Goal: Task Accomplishment & Management: Use online tool/utility

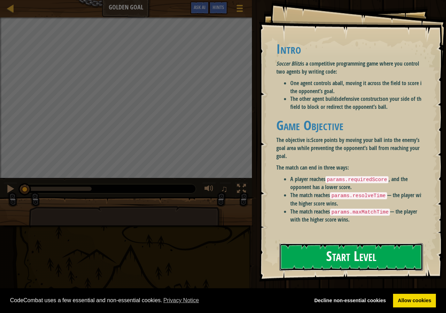
click at [293, 248] on button "Start Level" at bounding box center [352, 257] width 144 height 28
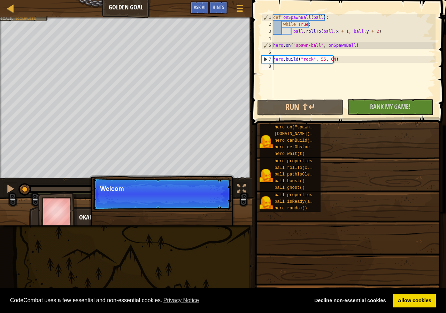
click at [293, 250] on span at bounding box center [347, 220] width 189 height 206
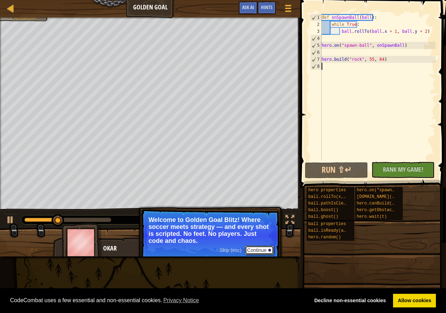
click at [258, 248] on button "Continue" at bounding box center [259, 249] width 29 height 9
drag, startPoint x: 258, startPoint y: 248, endPoint x: 208, endPoint y: 310, distance: 79.4
click at [258, 248] on div "Skip (esc) Continue Welcome to Golden Goal Blitz! Where soccer meets strategy —…" at bounding box center [210, 260] width 145 height 103
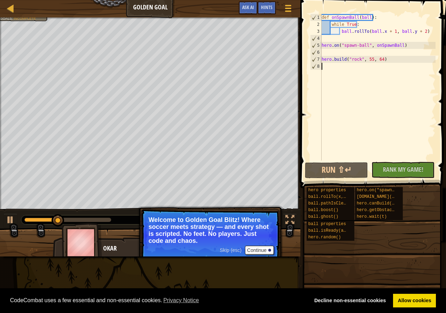
click at [256, 234] on div "Skip (esc) Continue Welcome to Golden Goal Blitz! Where soccer meets strategy —…" at bounding box center [210, 260] width 145 height 103
click at [254, 230] on div "Skip (esc) Continue Welcome to Golden Goal Blitz! Where soccer meets strategy —…" at bounding box center [210, 260] width 145 height 103
click at [254, 230] on p "Skip (esc) Continue Welcome to Golden Goal Blitz! Where soccer meets strategy —…" at bounding box center [210, 235] width 138 height 53
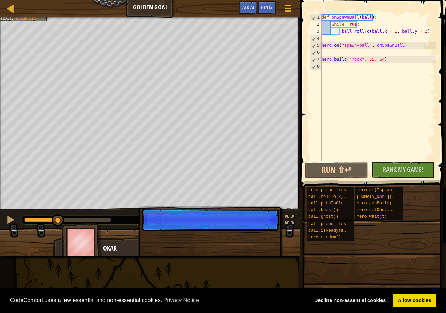
click at [291, 220] on div at bounding box center [290, 219] width 9 height 9
click at [288, 219] on div at bounding box center [290, 219] width 9 height 9
click at [288, 249] on div at bounding box center [150, 245] width 301 height 35
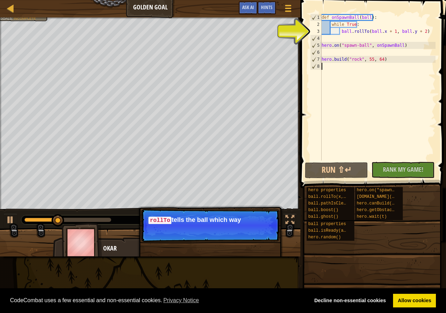
click at [3, 249] on div at bounding box center [150, 245] width 301 height 35
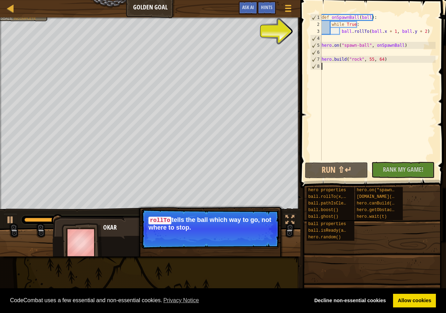
click at [114, 249] on div "Okar" at bounding box center [150, 245] width 195 height 58
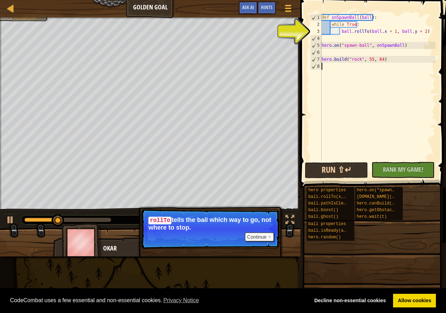
click at [400, 199] on div "hero.on("spawn-ball", f) [DOMAIN_NAME](type, x, y) hero.canBuild(x, y) hero.get…" at bounding box center [379, 203] width 48 height 33
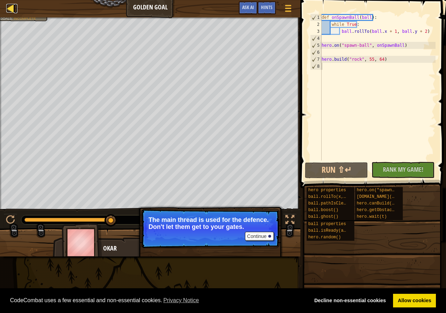
click at [13, 9] on div at bounding box center [10, 8] width 9 height 9
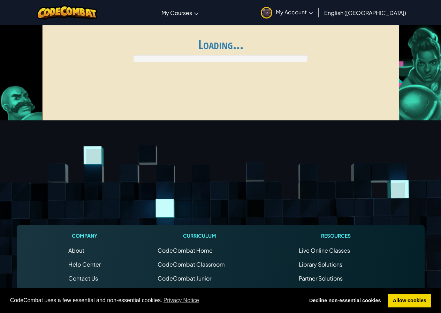
click at [13, 9] on div "Toggle navigation My Courses CodeCombat Classroom Ozaria Classroom AI League Es…" at bounding box center [220, 12] width 445 height 25
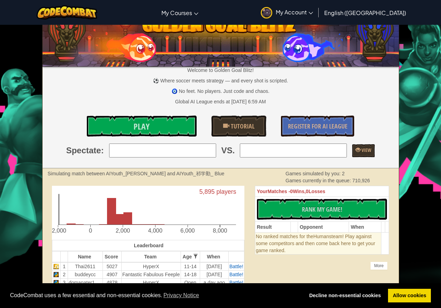
scroll to position [20, 0]
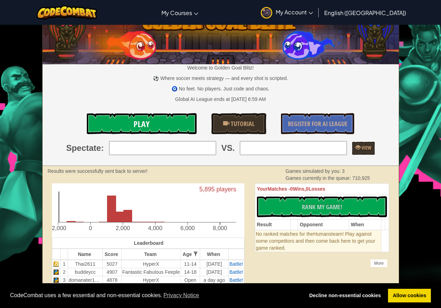
click at [147, 120] on span "Play" at bounding box center [142, 123] width 16 height 11
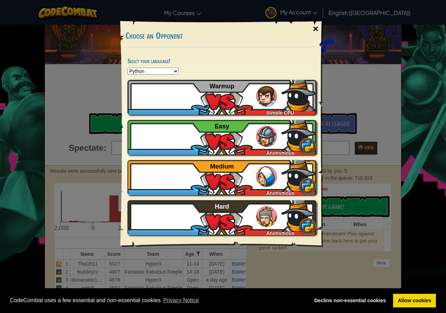
click at [312, 27] on div "×" at bounding box center [316, 29] width 16 height 20
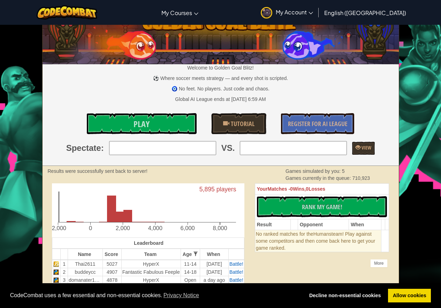
click at [51, 22] on div at bounding box center [66, 12] width 71 height 25
drag, startPoint x: 0, startPoint y: 170, endPoint x: 9, endPoint y: 178, distance: 12.6
